Goal: Task Accomplishment & Management: Manage account settings

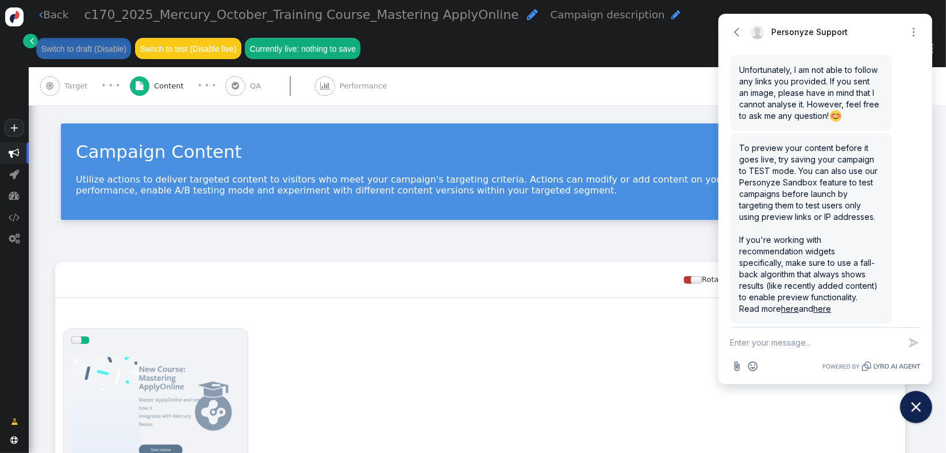
scroll to position [3873, 0]
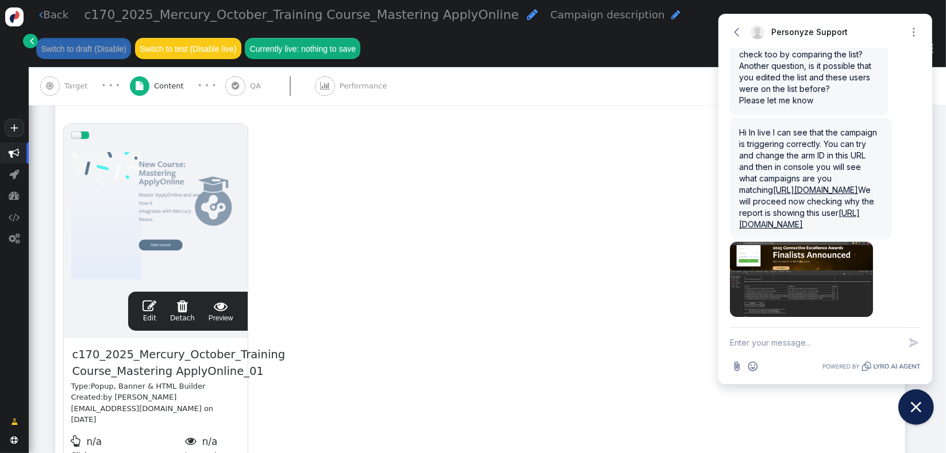
click at [911, 404] on icon "Close chat widget" at bounding box center [916, 408] width 18 height 18
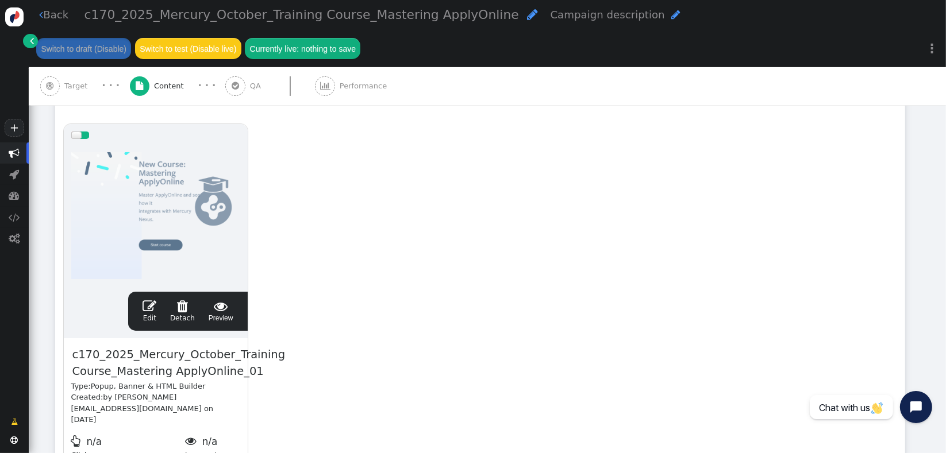
click at [70, 85] on span "Target" at bounding box center [78, 85] width 28 height 11
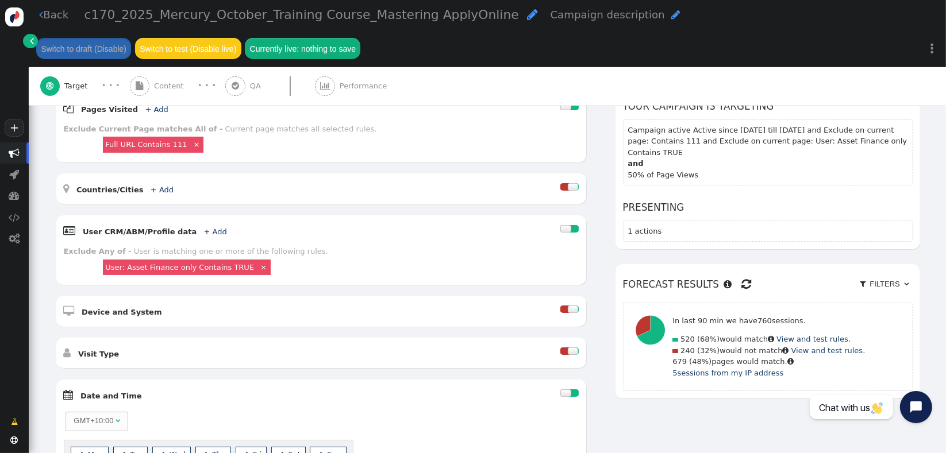
scroll to position [187, 0]
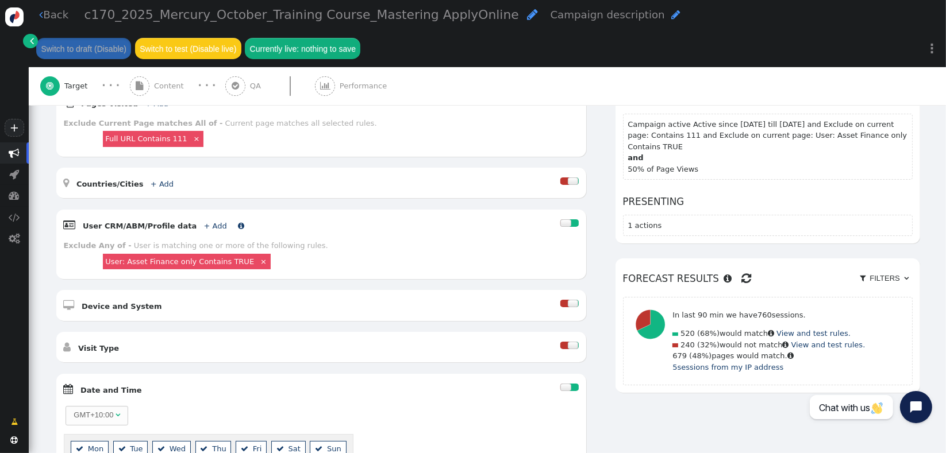
click at [204, 222] on link "+ Add" at bounding box center [215, 226] width 23 height 9
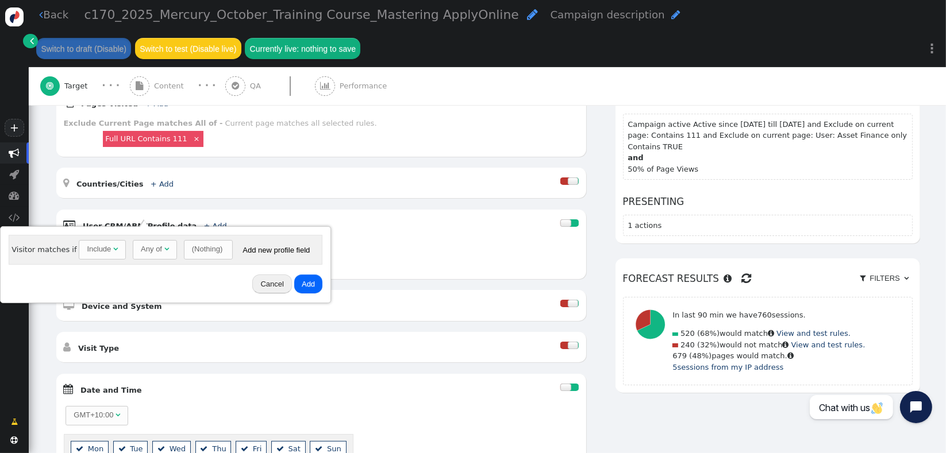
click at [141, 250] on div "Any of" at bounding box center [151, 249] width 21 height 11
click at [194, 259] on span "(Nothing) " at bounding box center [203, 250] width 49 height 20
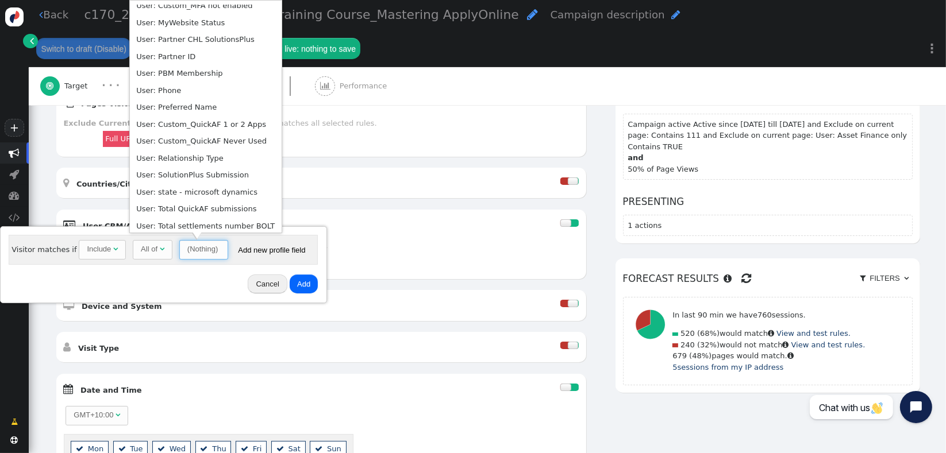
scroll to position [549, 0]
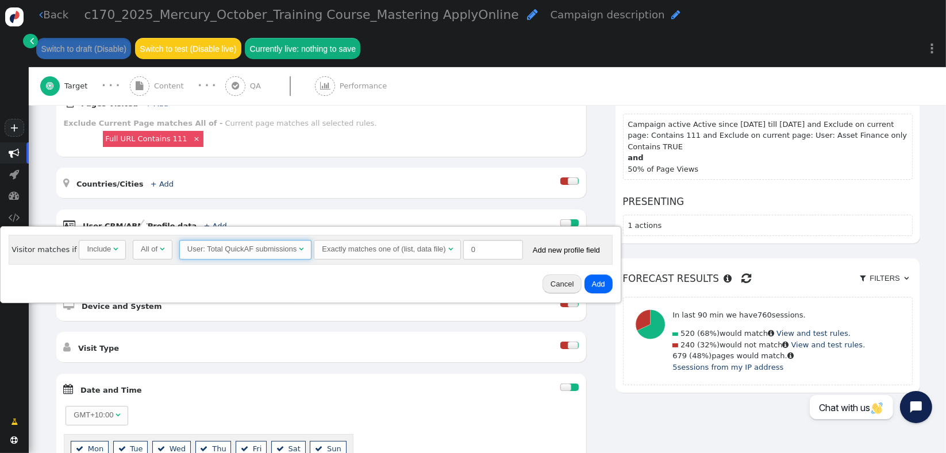
click at [259, 244] on div "User: Total QuickAF submissions " at bounding box center [245, 249] width 116 height 11
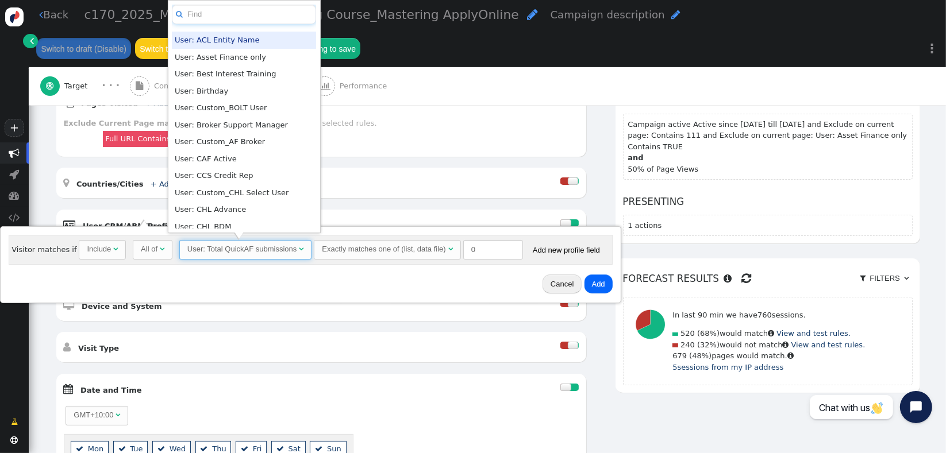
click at [264, 19] on input "text" at bounding box center [244, 15] width 144 height 20
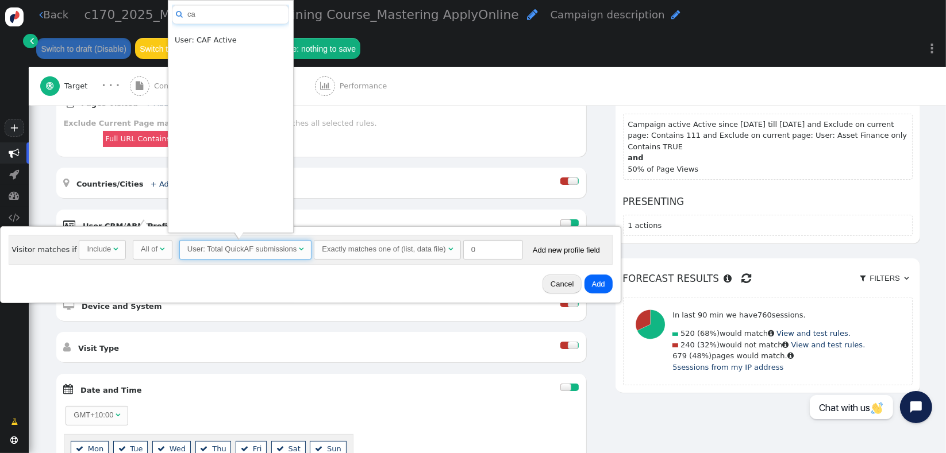
type input "c"
type input "crm"
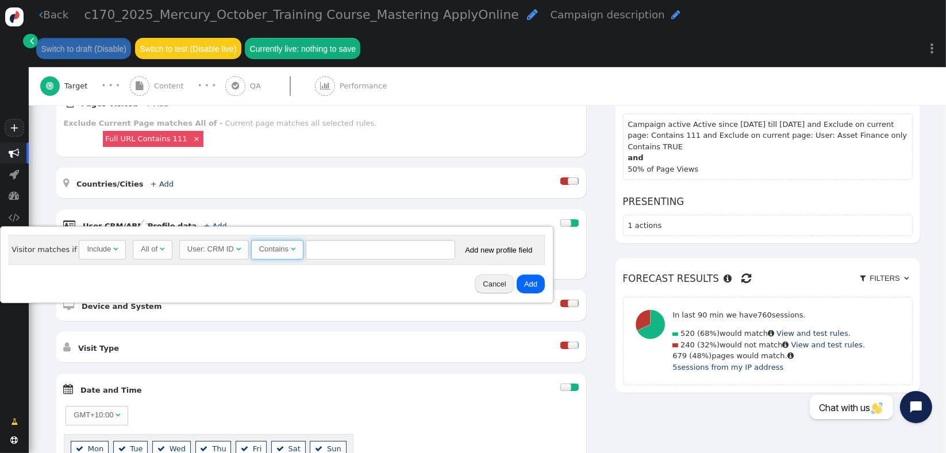
click at [288, 247] on span "Contains " at bounding box center [277, 250] width 52 height 20
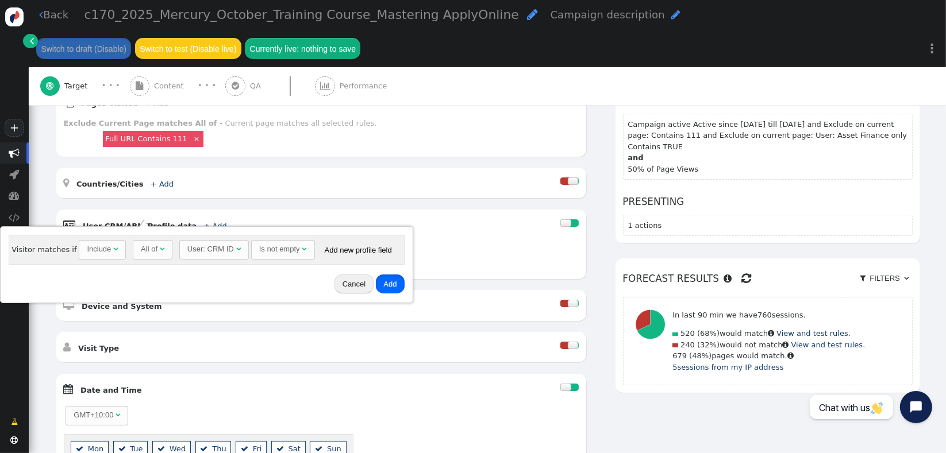
click at [381, 283] on button "Add" at bounding box center [390, 285] width 28 height 20
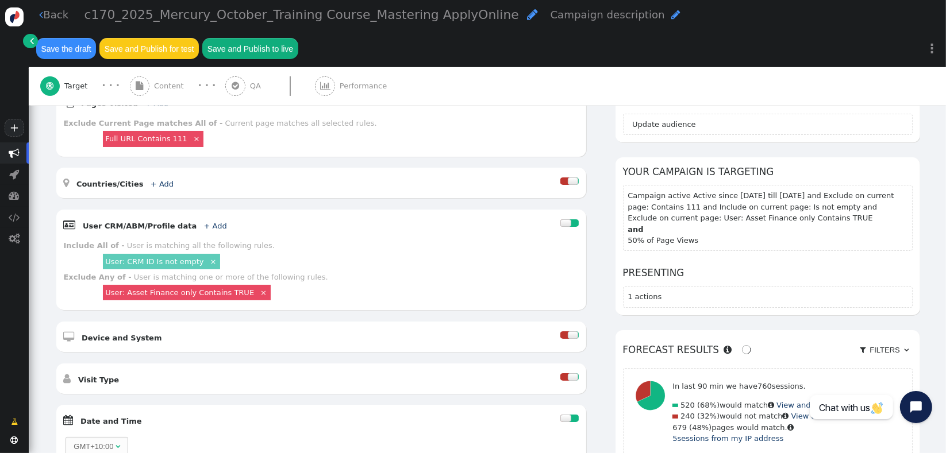
scroll to position [156, 0]
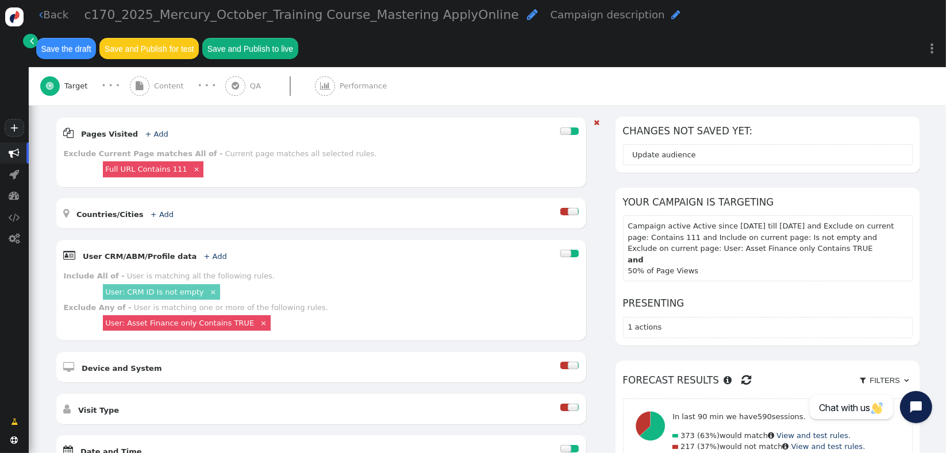
click at [178, 319] on link "User: Asset Finance only Contains TRUE" at bounding box center [179, 323] width 149 height 9
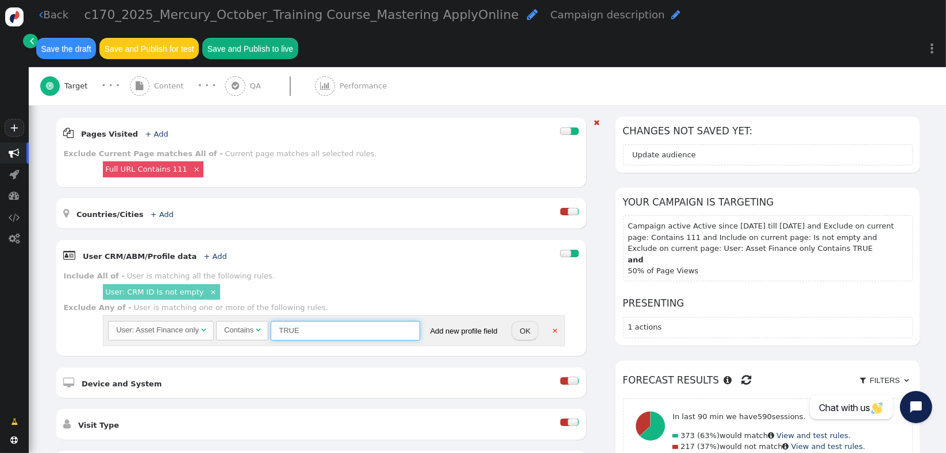
click at [391, 321] on input "TRUE" at bounding box center [345, 331] width 149 height 20
click at [550, 325] on link "×" at bounding box center [555, 330] width 10 height 10
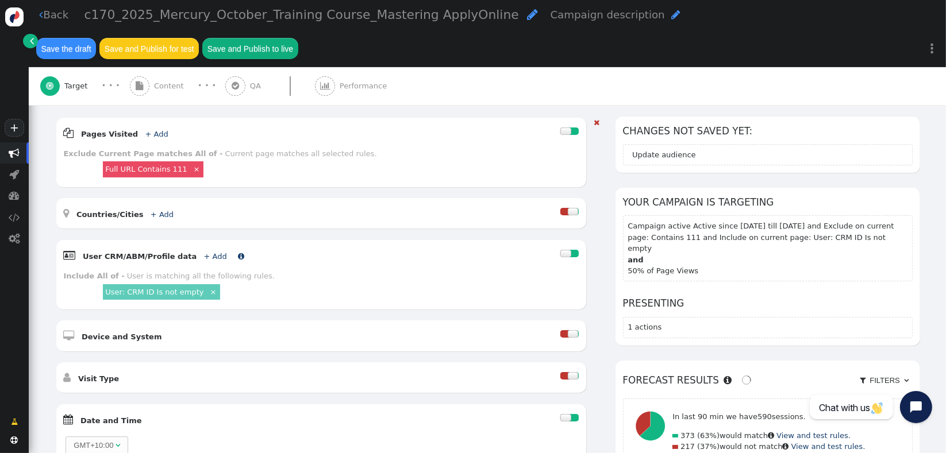
click at [204, 252] on link "+ Add" at bounding box center [215, 256] width 23 height 9
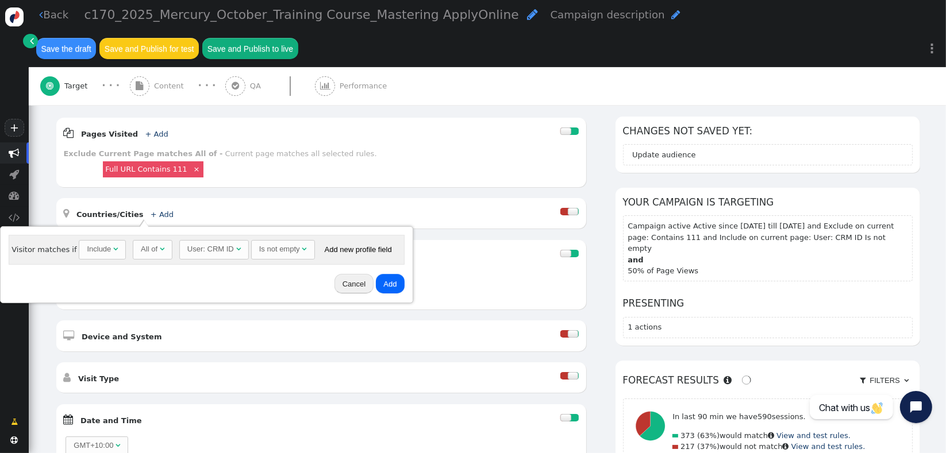
click at [144, 255] on div "All of" at bounding box center [149, 249] width 17 height 11
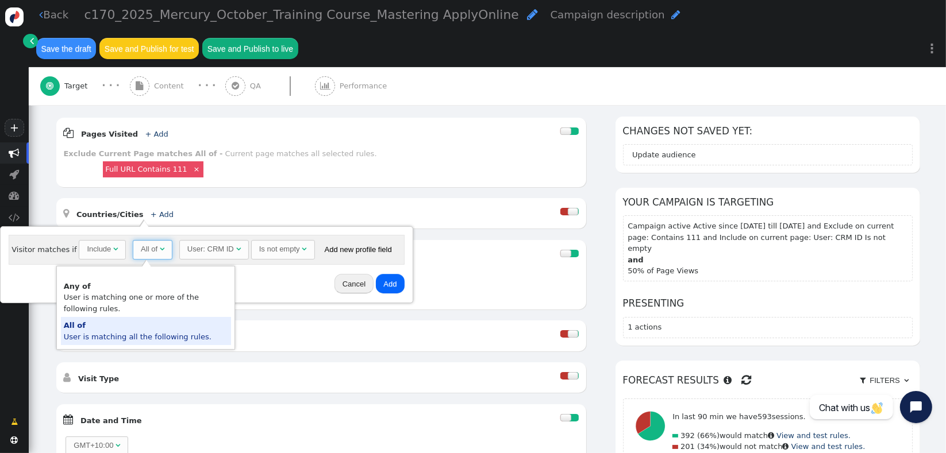
click at [144, 255] on div "All of" at bounding box center [149, 249] width 17 height 11
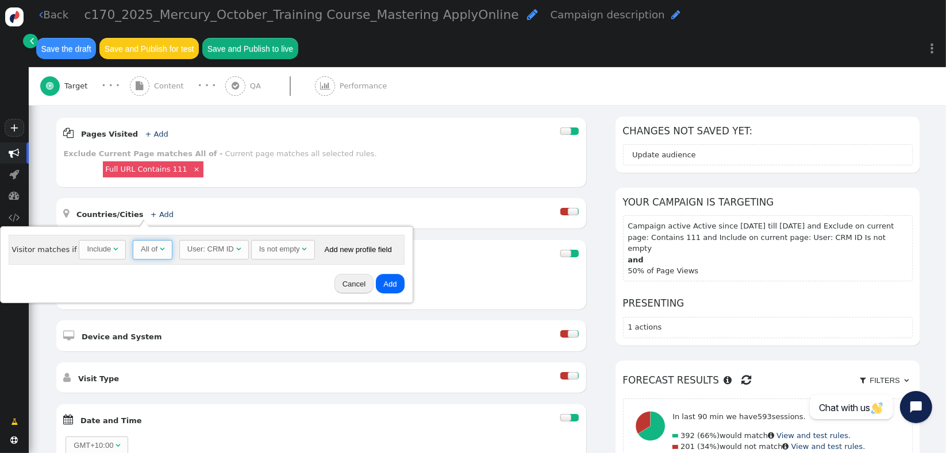
click at [93, 249] on div "Include" at bounding box center [99, 249] width 24 height 11
click at [206, 246] on div "User: CRM ID" at bounding box center [213, 249] width 47 height 11
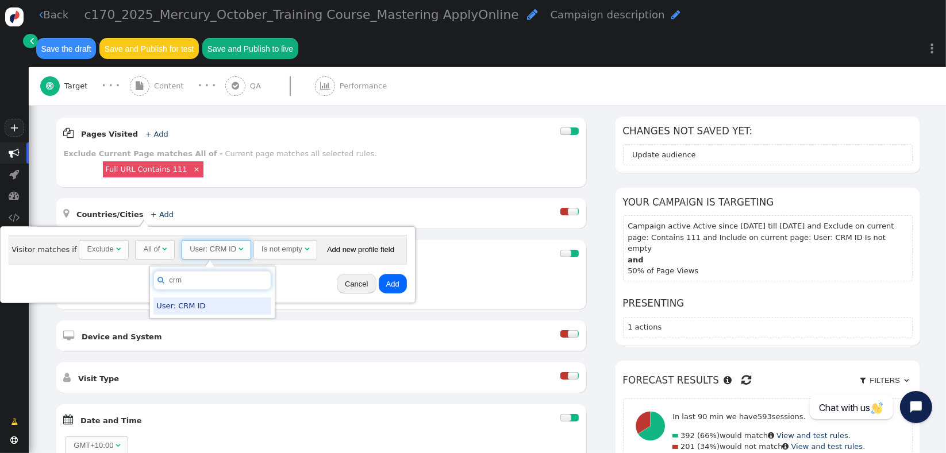
click at [207, 283] on input "crm" at bounding box center [211, 281] width 117 height 20
type input "ass"
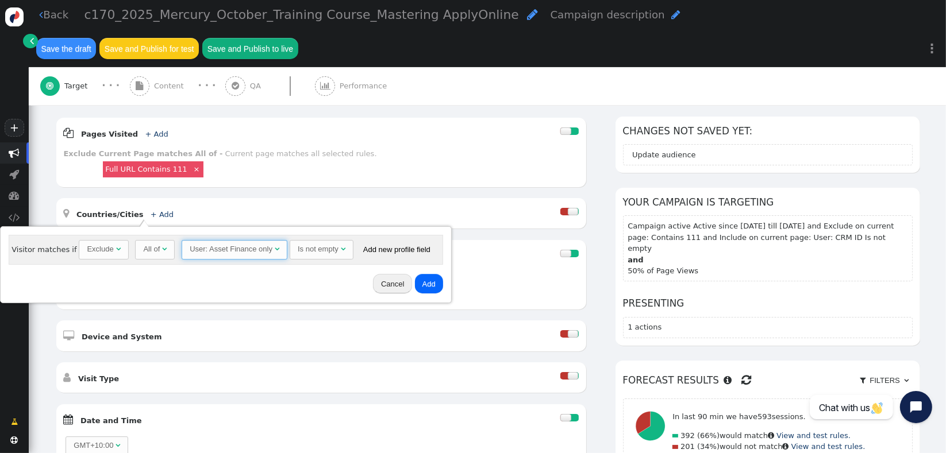
click at [298, 252] on div "Is not empty" at bounding box center [318, 249] width 41 height 11
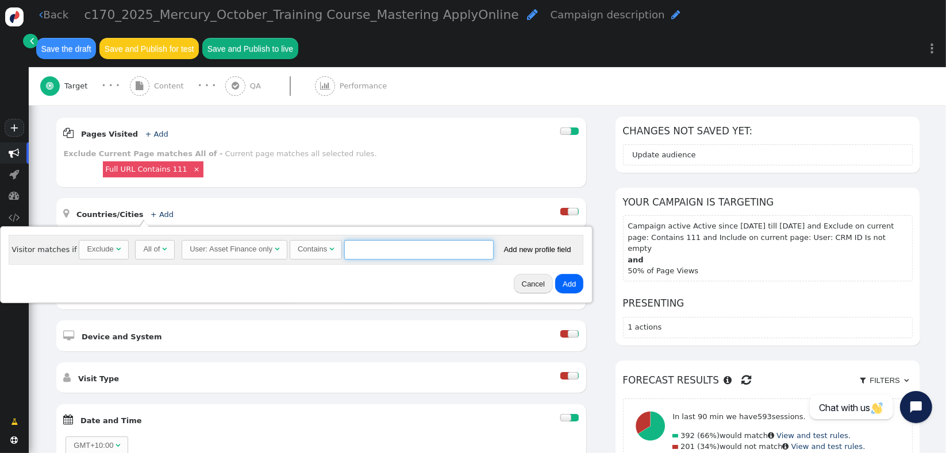
click at [364, 242] on input "text" at bounding box center [418, 250] width 149 height 20
paste input "TRUE"
type input "TRUE"
click at [561, 286] on button "Add" at bounding box center [569, 284] width 28 height 20
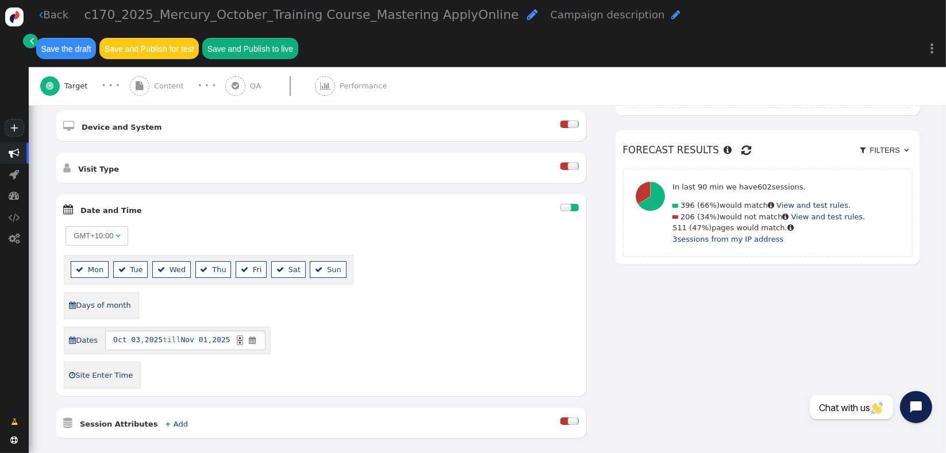
scroll to position [424, 0]
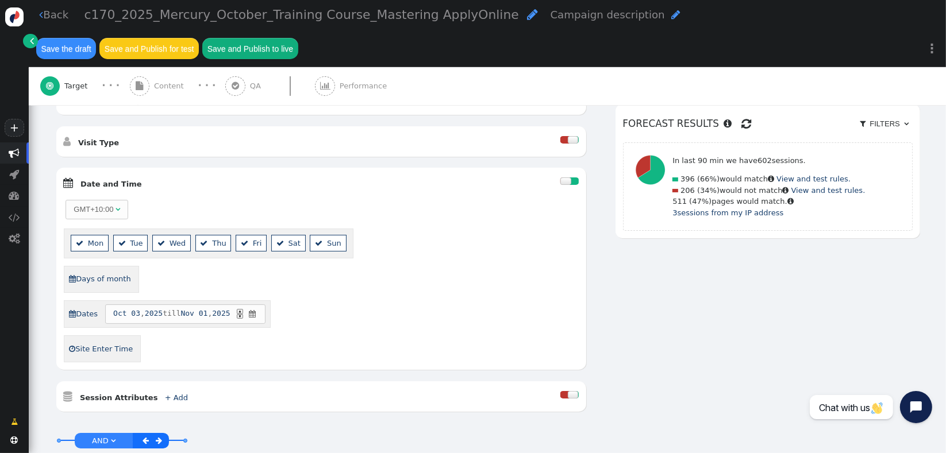
click at [257, 309] on span "" at bounding box center [253, 314] width 10 height 11
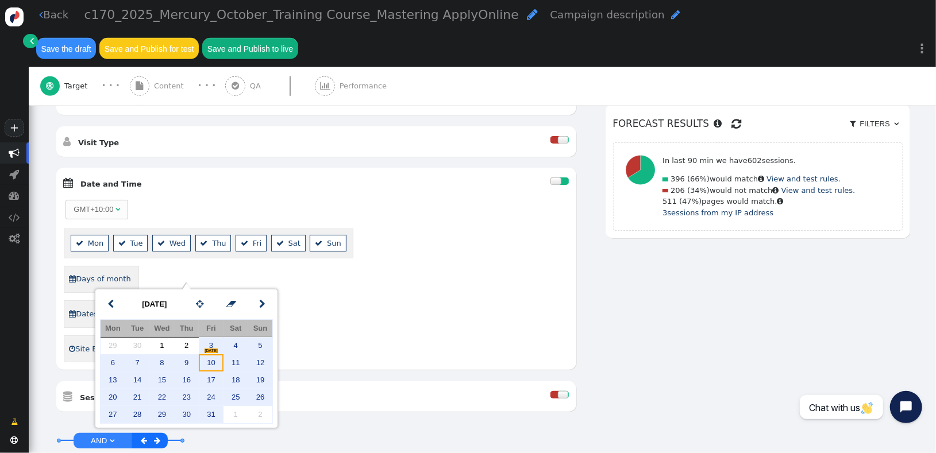
click at [219, 365] on td "10" at bounding box center [211, 362] width 25 height 17
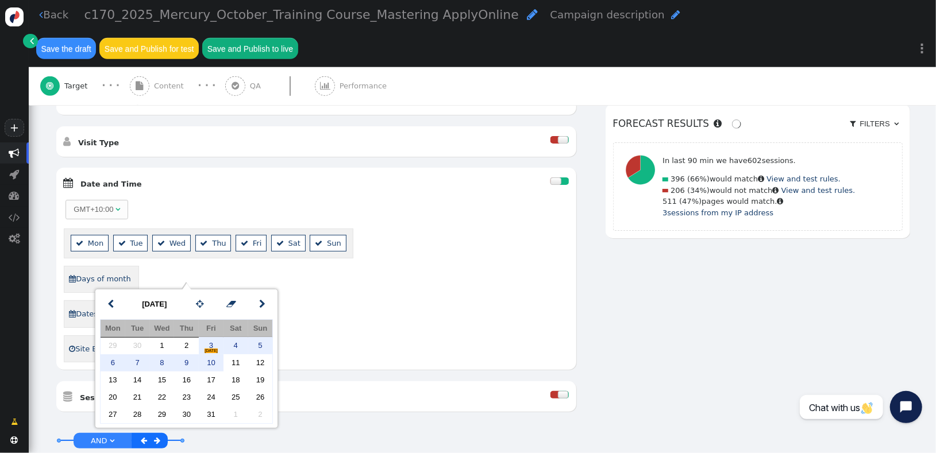
click at [345, 299] on div "GMT+10:00   Mon  Tue  Wed  Thu  Fri  Sat  Sun  Days of month  Dates […" at bounding box center [316, 281] width 505 height 164
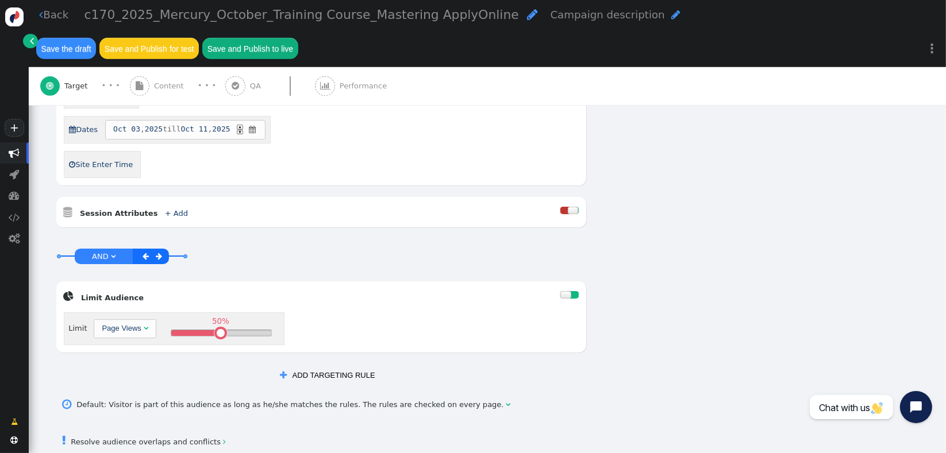
scroll to position [612, 0]
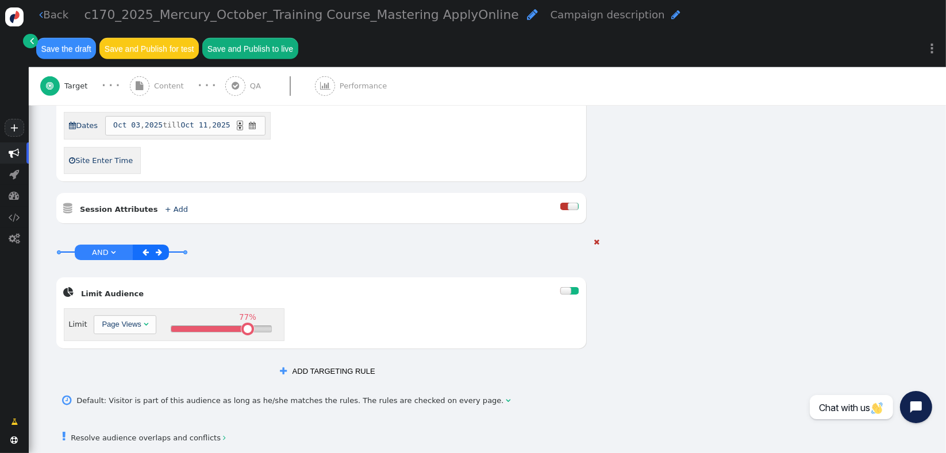
click at [245, 326] on div "77% " at bounding box center [221, 329] width 101 height 6
drag, startPoint x: 245, startPoint y: 285, endPoint x: 238, endPoint y: 283, distance: 7.1
click at [238, 325] on table at bounding box center [240, 328] width 7 height 7
click at [738, 190] on div "AND OR XOR AND     Pages Visited + Add  Include Current Page is Any of - V…" at bounding box center [487, 21] width 865 height 722
drag, startPoint x: 738, startPoint y: 190, endPoint x: 738, endPoint y: 196, distance: 6.3
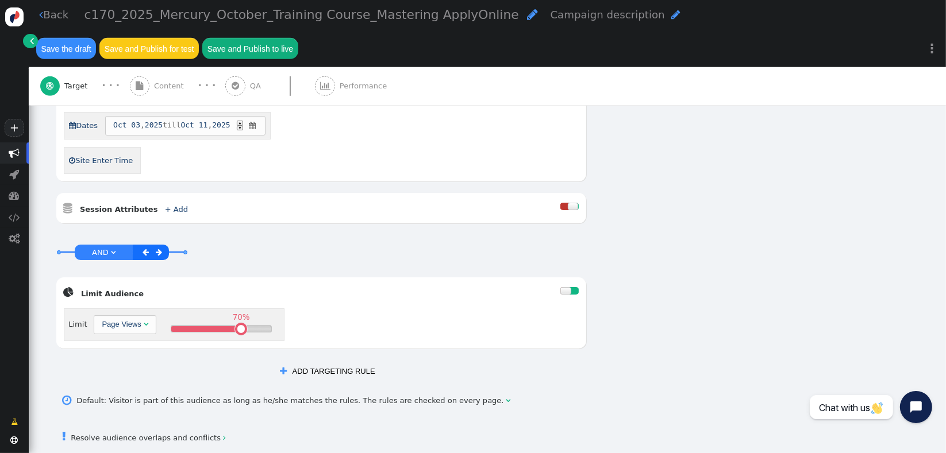
click at [738, 196] on div "AND OR XOR AND     Pages Visited + Add  Include Current Page is Any of - V…" at bounding box center [487, 21] width 865 height 722
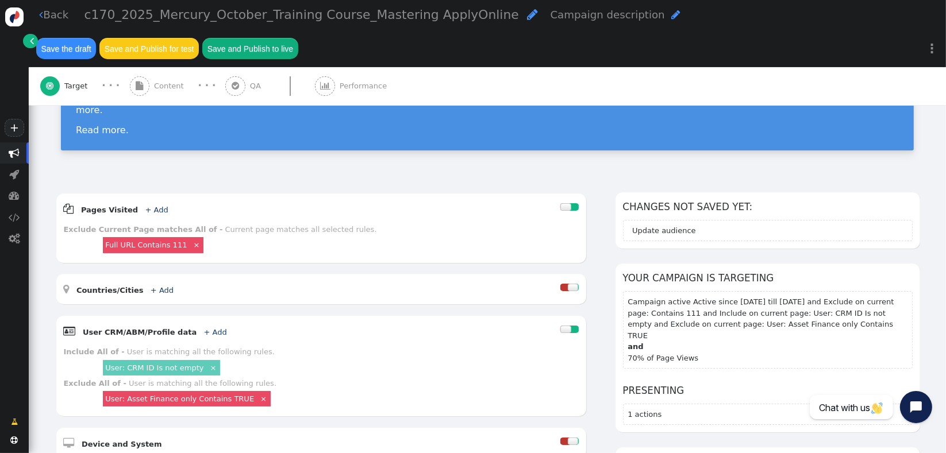
scroll to position [0, 0]
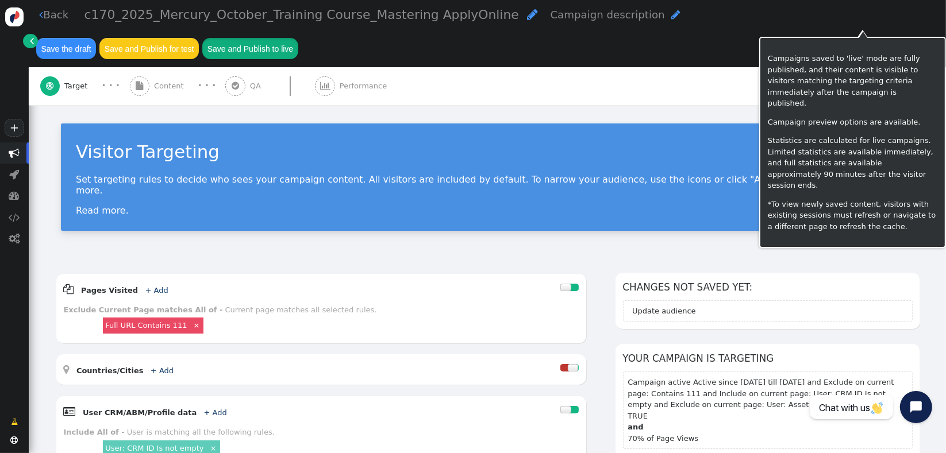
click at [298, 38] on button "Save and Publish to live" at bounding box center [249, 48] width 95 height 21
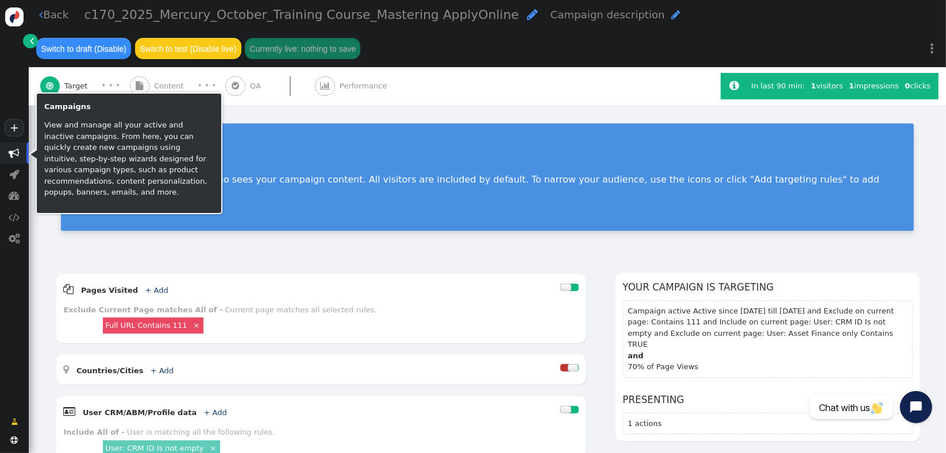
click at [20, 148] on span "" at bounding box center [14, 152] width 29 height 21
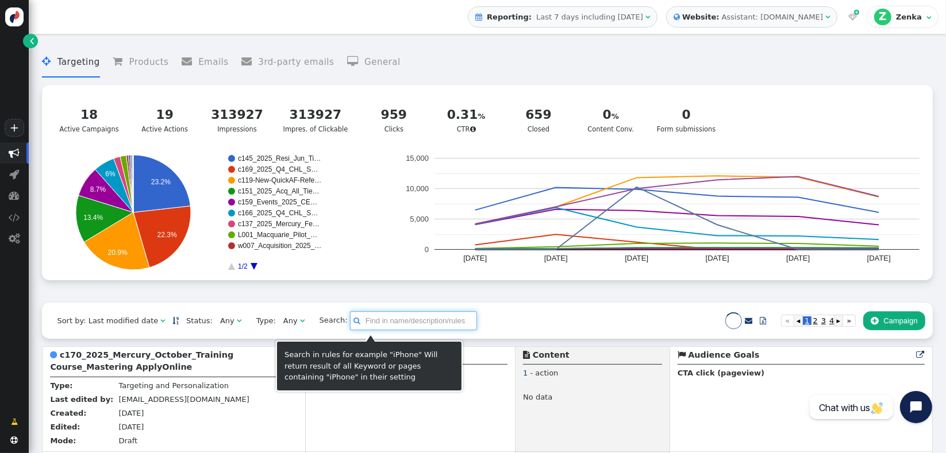
click at [373, 331] on input "text" at bounding box center [413, 321] width 127 height 20
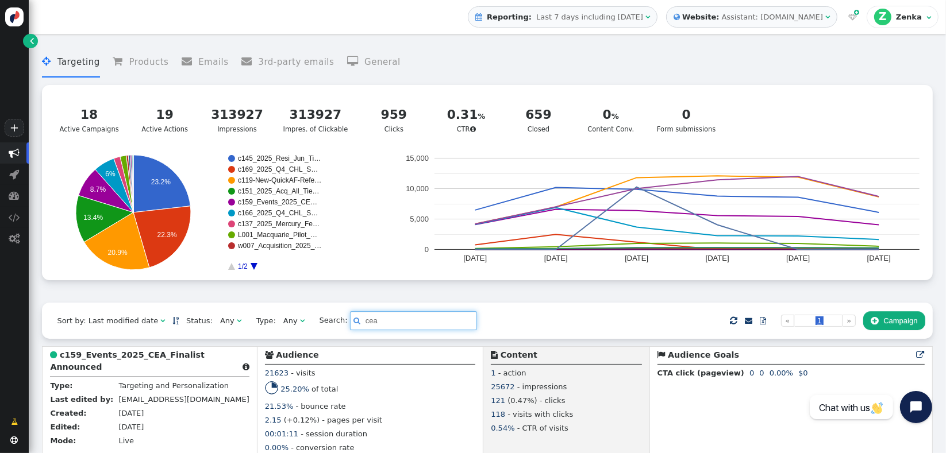
scroll to position [367, 0]
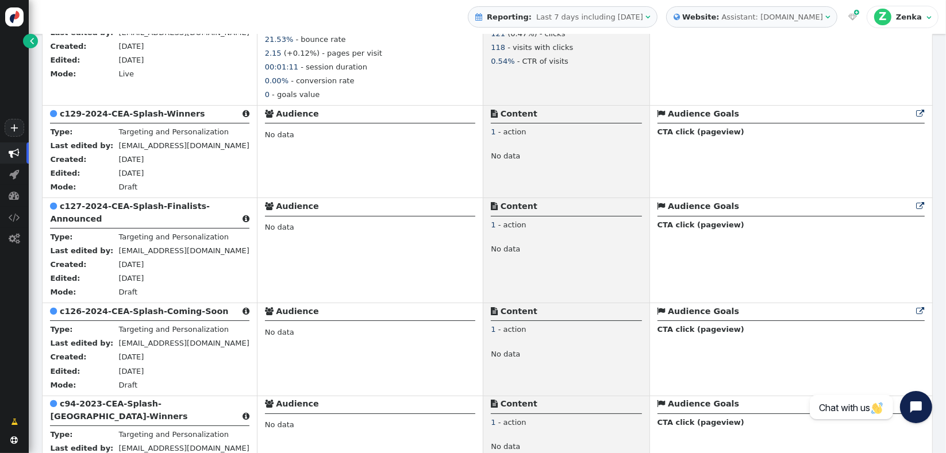
type input "cea"
click at [139, 410] on b "c94-2023-CEA-Splash-[GEOGRAPHIC_DATA]-Winners" at bounding box center [118, 409] width 137 height 21
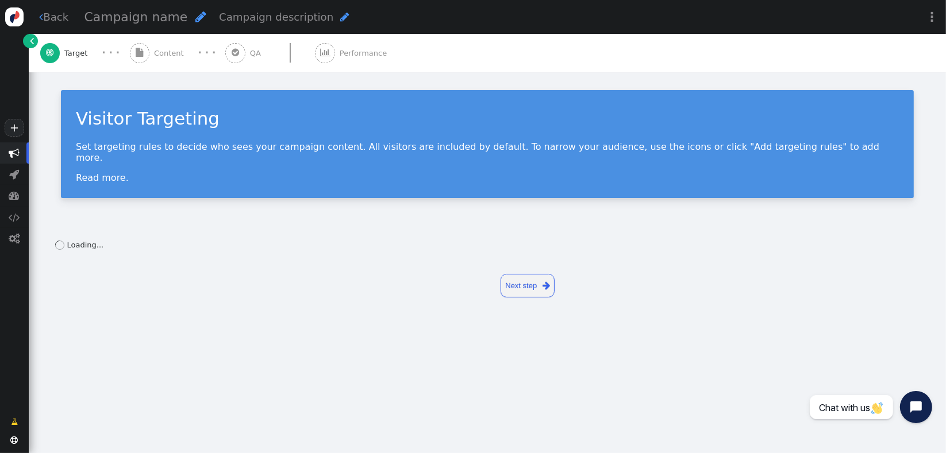
click at [167, 53] on span "Content" at bounding box center [171, 53] width 34 height 11
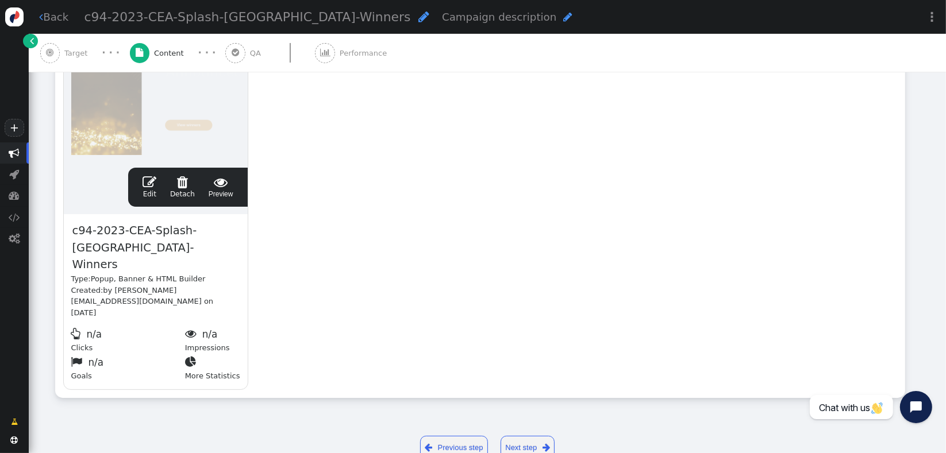
scroll to position [299, 0]
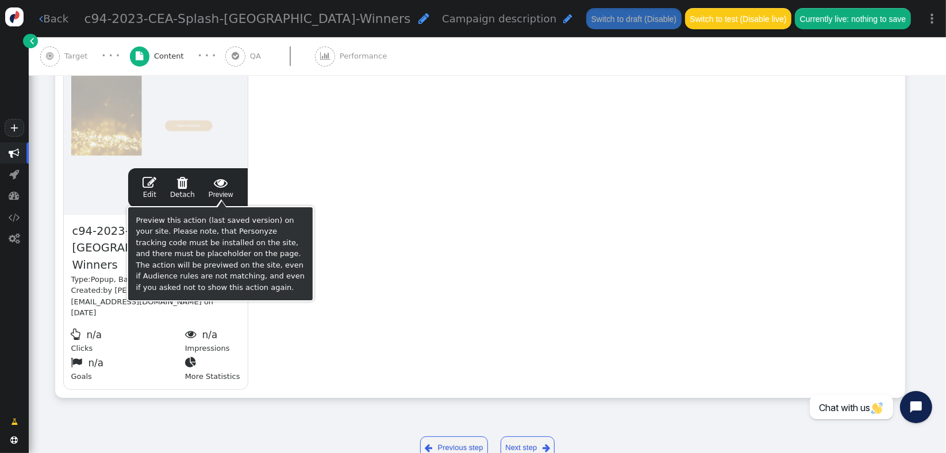
click at [217, 198] on span " Preview" at bounding box center [221, 188] width 25 height 24
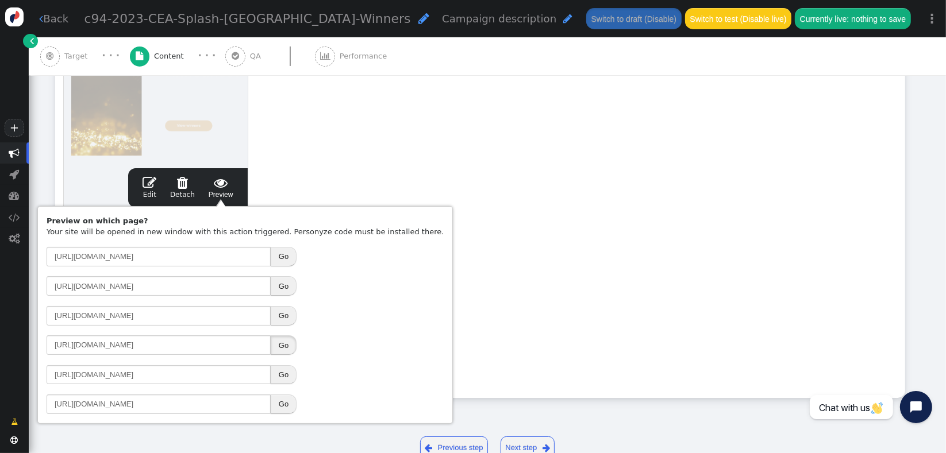
click at [283, 346] on button "Go" at bounding box center [284, 346] width 26 height 20
click at [14, 154] on span "" at bounding box center [14, 153] width 11 height 11
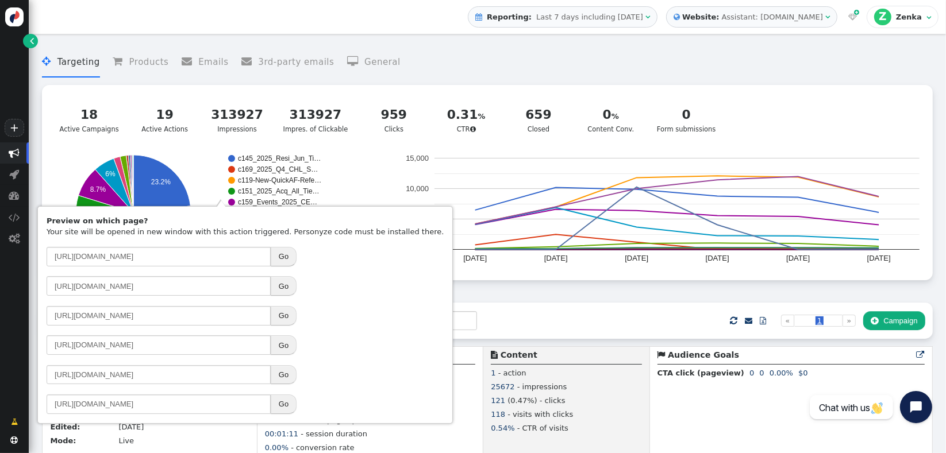
click at [539, 338] on div "Sort by: Last modified date   Status: Any  Type: Any  Search:  cea    …" at bounding box center [487, 321] width 890 height 36
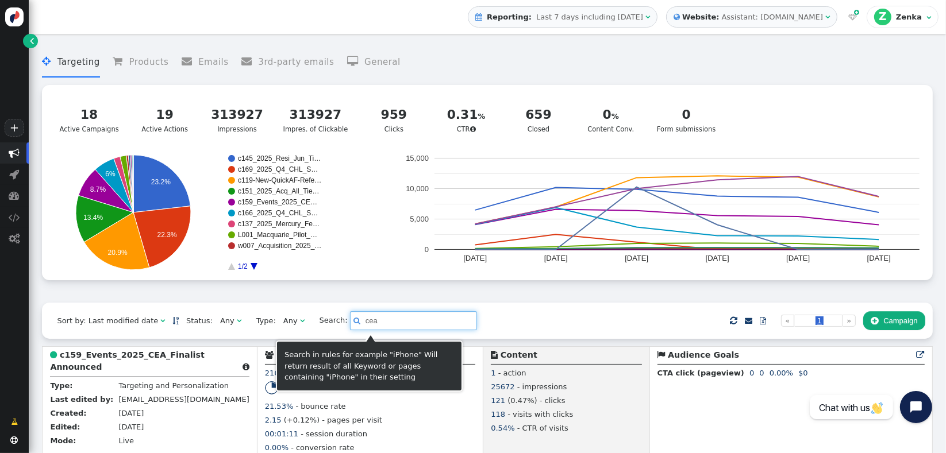
click at [417, 325] on input "cea" at bounding box center [413, 321] width 127 height 20
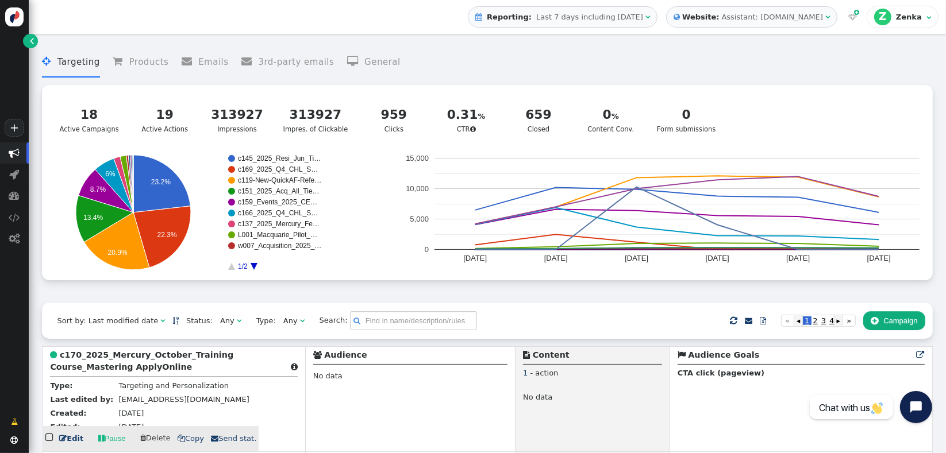
click at [103, 372] on b "c170_2025_Mercury_October_Training Course_Mastering ApplyOnline" at bounding box center [141, 360] width 183 height 21
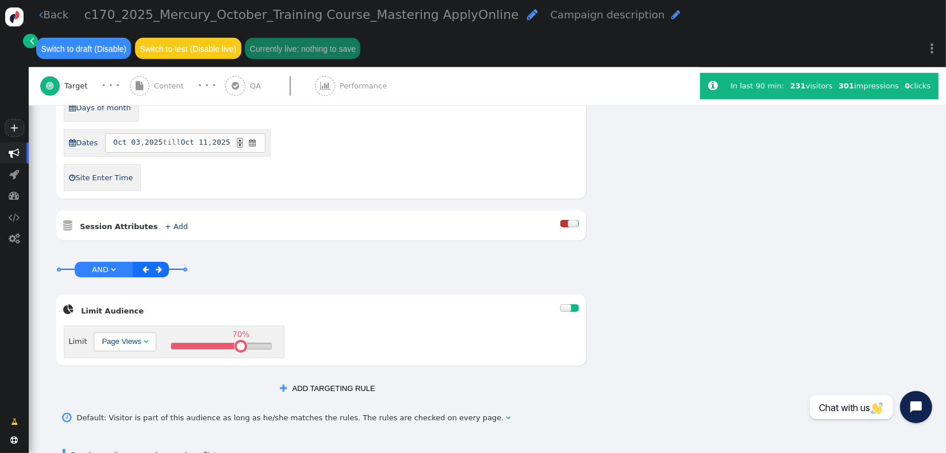
scroll to position [597, 0]
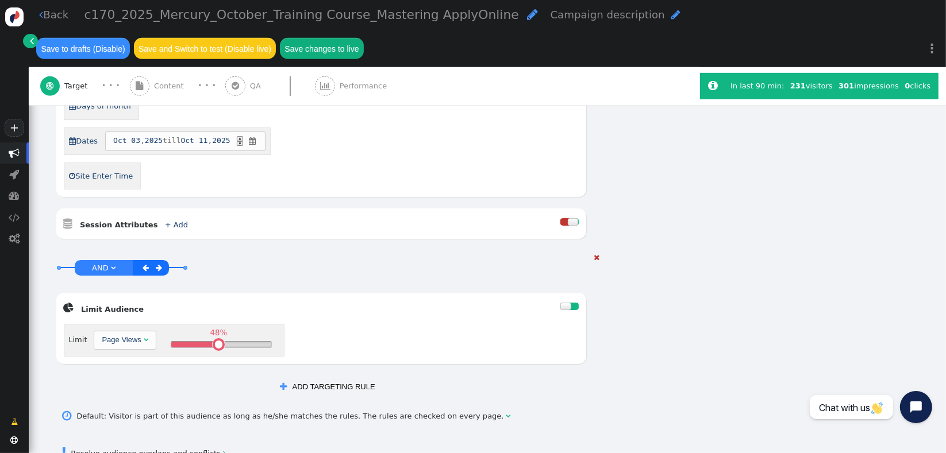
click at [215, 342] on div "48% " at bounding box center [221, 345] width 101 height 6
click at [217, 341] on table at bounding box center [219, 344] width 7 height 7
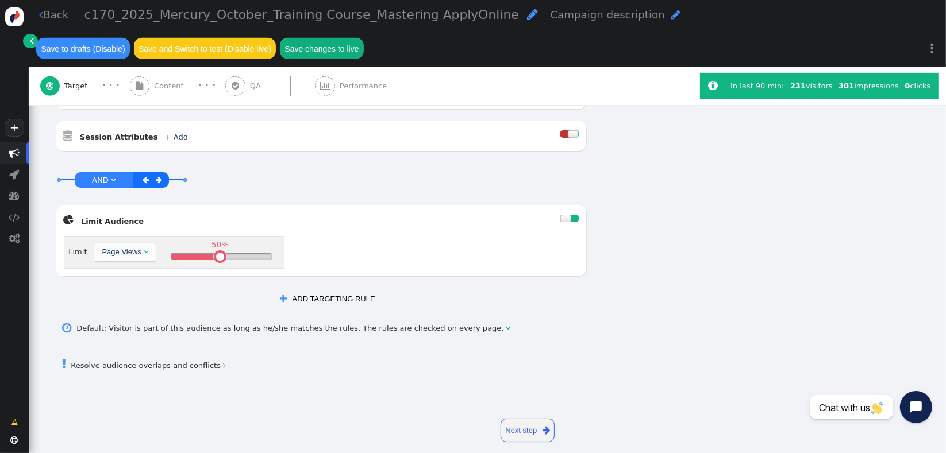
click at [172, 361] on link " Resolve audience overlaps and conflicts " at bounding box center [144, 365] width 163 height 9
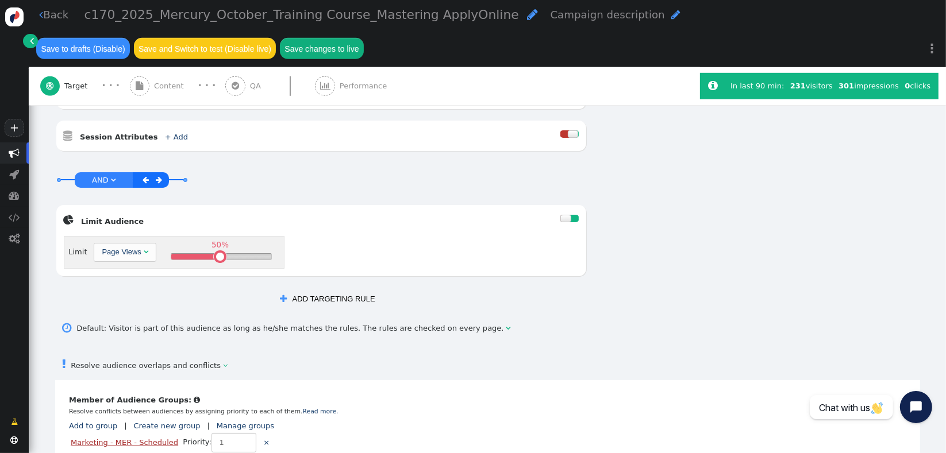
click at [143, 438] on link "Marketing - MER - Scheduled" at bounding box center [124, 442] width 107 height 9
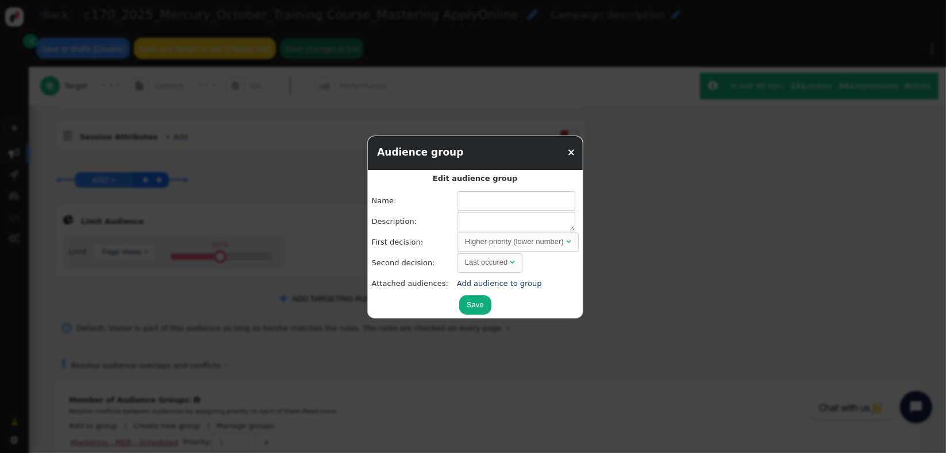
type input "Marketing - MER - Scheduled"
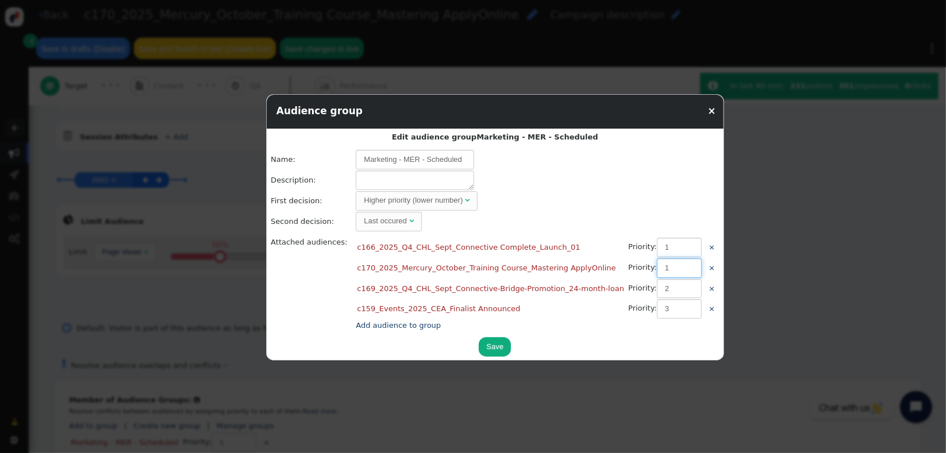
click at [657, 264] on input "1" at bounding box center [679, 269] width 45 height 20
type input "2"
click at [657, 288] on input "2" at bounding box center [679, 289] width 45 height 20
type input "4"
click at [657, 310] on input "3" at bounding box center [679, 309] width 45 height 20
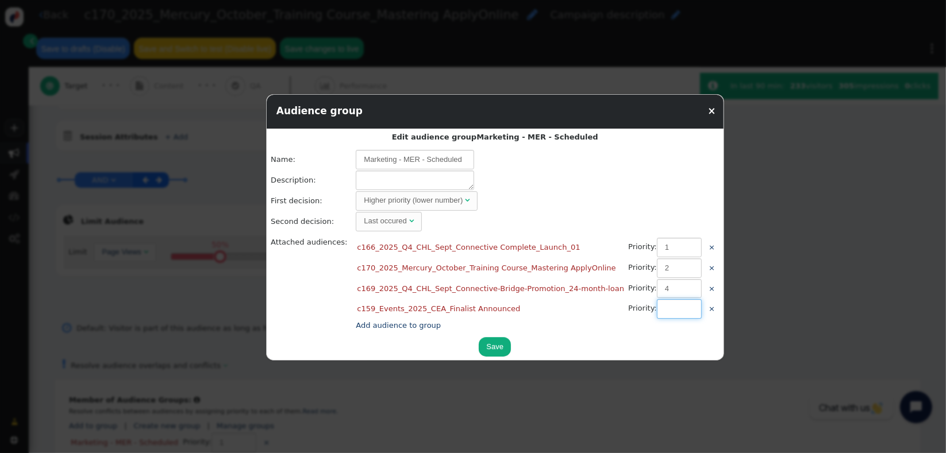
type input "2"
type input "3"
click at [479, 349] on button "Save" at bounding box center [495, 347] width 32 height 20
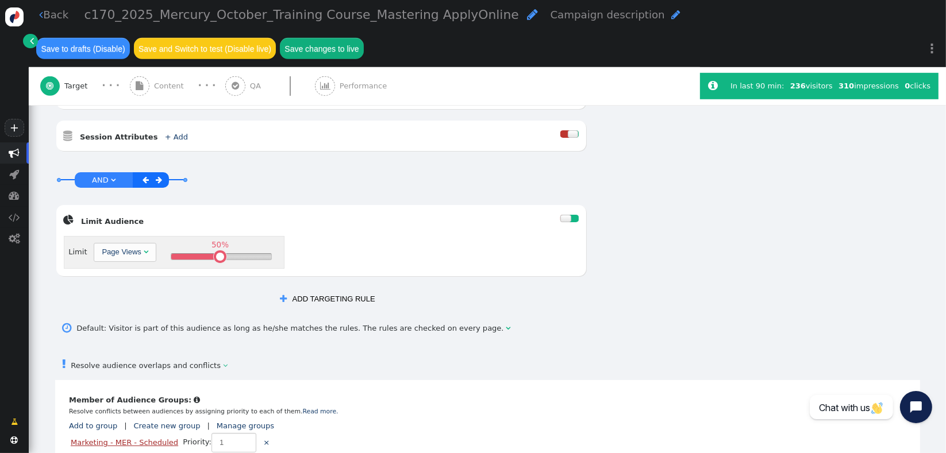
click at [143, 438] on link "Marketing - MER - Scheduled" at bounding box center [124, 442] width 107 height 9
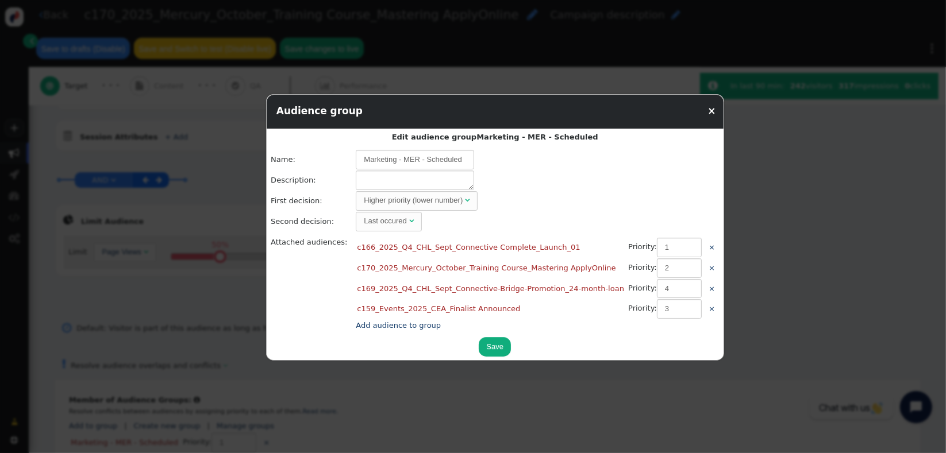
click at [386, 220] on div "Last occured" at bounding box center [385, 220] width 43 height 11
click at [479, 346] on button "Save" at bounding box center [495, 347] width 32 height 20
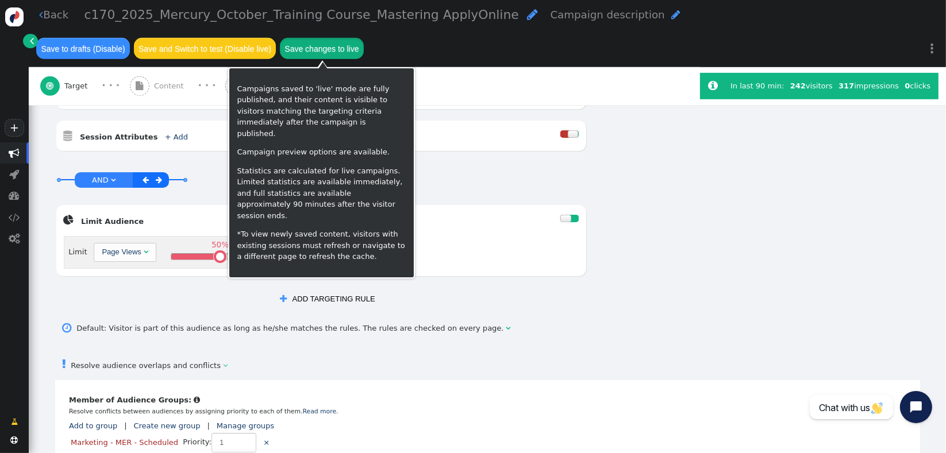
click at [348, 51] on button "Save changes to live" at bounding box center [322, 48] width 84 height 21
